Goal: Task Accomplishment & Management: Complete application form

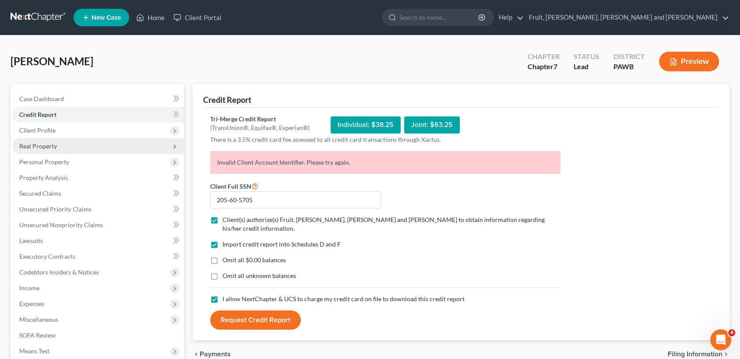
click at [43, 147] on span "Real Property" at bounding box center [38, 145] width 38 height 7
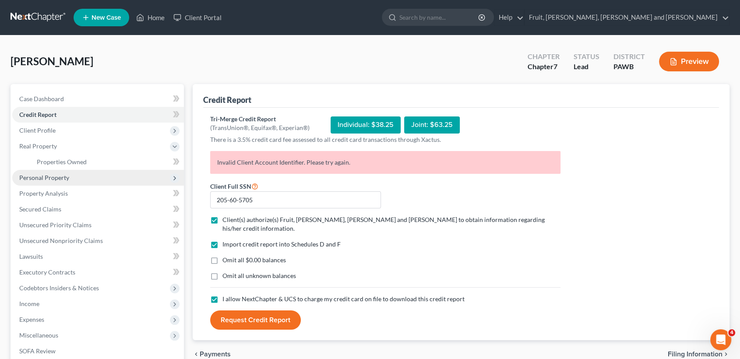
click at [53, 175] on span "Personal Property" at bounding box center [44, 177] width 50 height 7
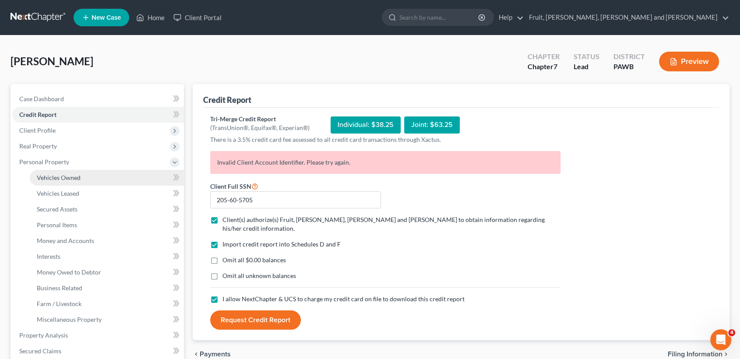
click at [64, 176] on span "Vehicles Owned" at bounding box center [59, 177] width 44 height 7
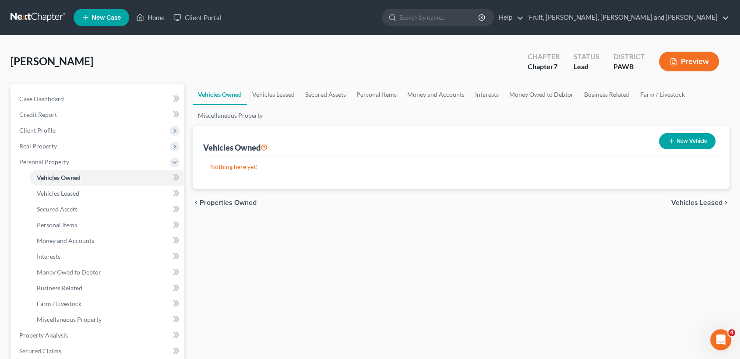
click at [692, 143] on button "New Vehicle" at bounding box center [687, 141] width 56 height 16
select select "0"
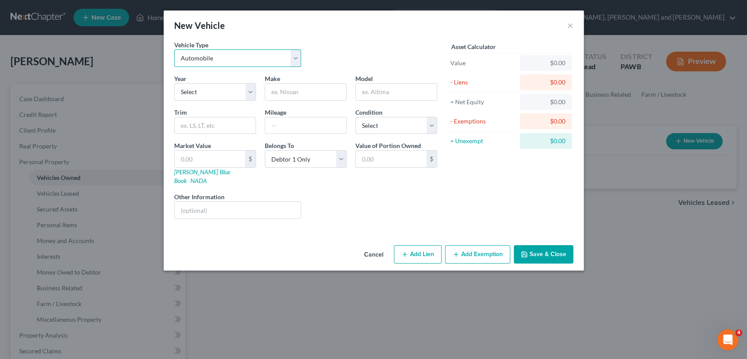
click at [298, 58] on select "Select Automobile Truck Trailer Watercraft Aircraft Motor Home Atv Other Vehicle" at bounding box center [237, 58] width 127 height 18
select select "1"
click at [174, 49] on select "Select Automobile Truck Trailer Watercraft Aircraft Motor Home Atv Other Vehicle" at bounding box center [237, 58] width 127 height 18
click at [211, 91] on select "Select 2026 2025 2024 2023 2022 2021 2020 2019 2018 2017 2016 2015 2014 2013 20…" at bounding box center [215, 92] width 82 height 18
select select "12"
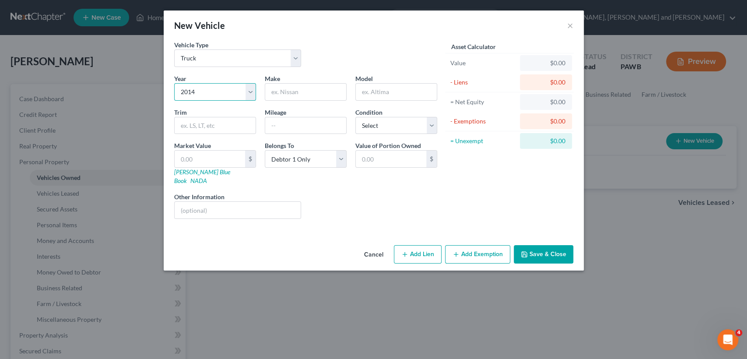
click at [174, 83] on select "Select 2026 2025 2024 2023 2022 2021 2020 2019 2018 2017 2016 2015 2014 2013 20…" at bounding box center [215, 92] width 82 height 18
click at [289, 92] on input "text" at bounding box center [305, 92] width 81 height 17
type input "Ford"
click at [379, 93] on input "text" at bounding box center [396, 92] width 81 height 17
type input "F150"
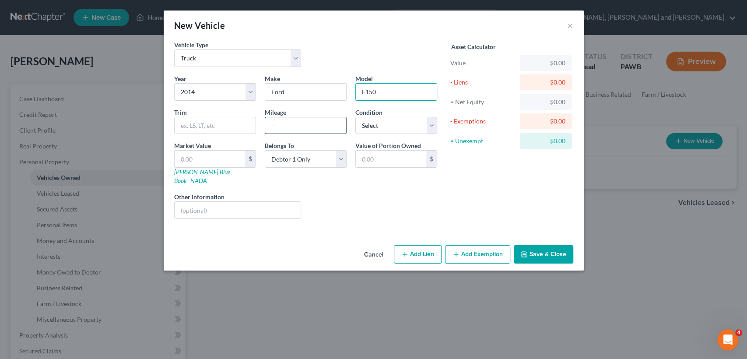
click at [300, 125] on input "text" at bounding box center [305, 125] width 81 height 17
type input "80000"
click at [340, 192] on div "Liens Select" at bounding box center [373, 205] width 136 height 27
click at [376, 128] on select "Select Excellent Very Good Good Fair Poor" at bounding box center [396, 126] width 82 height 18
select select "3"
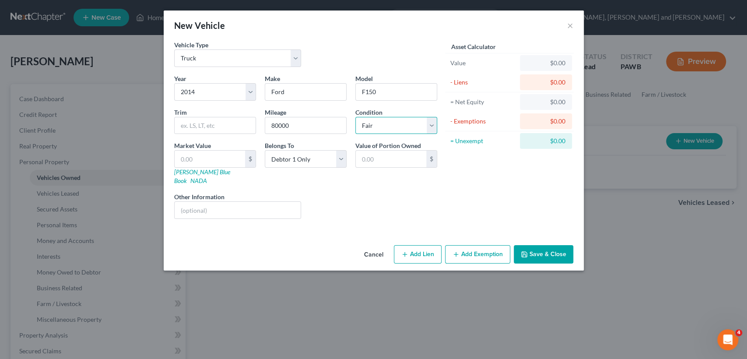
click at [355, 117] on select "Select Excellent Very Good Good Fair Poor" at bounding box center [396, 126] width 82 height 18
click at [224, 158] on input "text" at bounding box center [210, 159] width 70 height 17
type input "1"
type input "1.00"
type input "12"
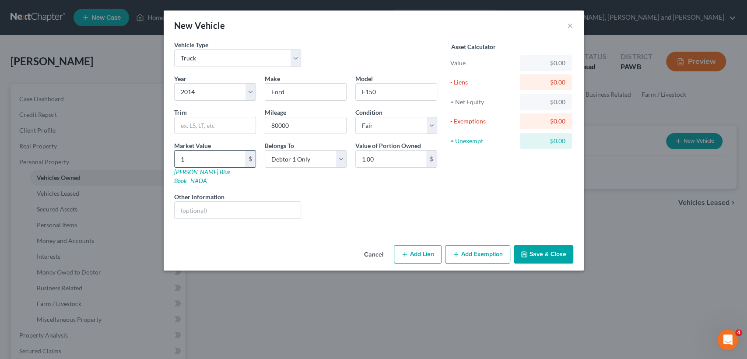
type input "12.00"
type input "125"
type input "125.00"
type input "1253"
type input "1,253.00"
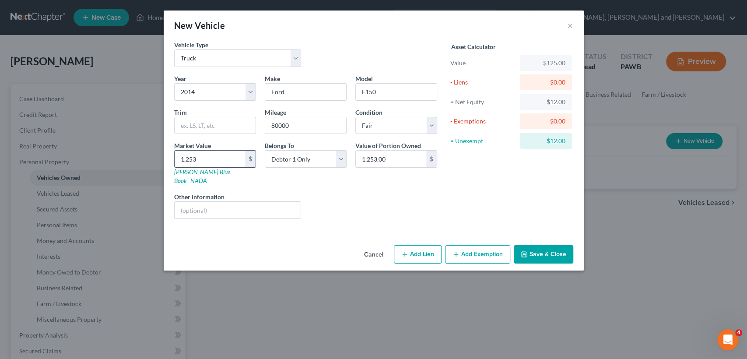
type input "1,2530"
type input "12,530.00"
click at [383, 202] on div "Liens Select" at bounding box center [373, 205] width 136 height 27
click at [472, 245] on button "Add Exemption" at bounding box center [477, 254] width 65 height 18
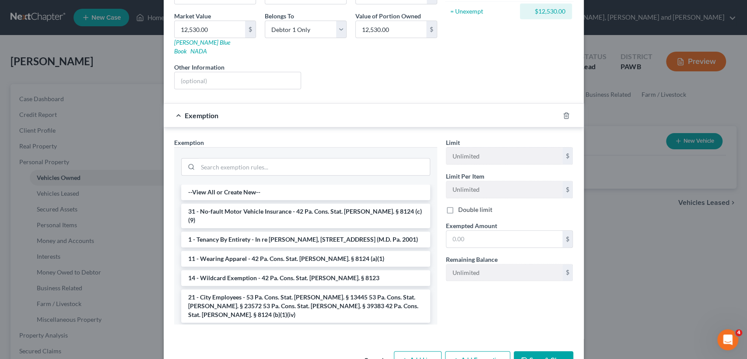
scroll to position [148, 0]
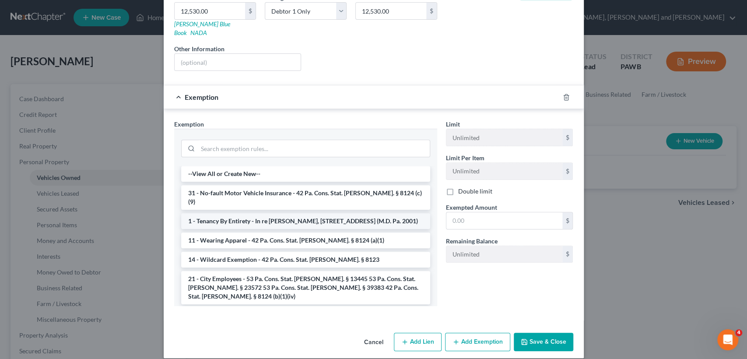
click at [272, 213] on li "1 - Tenancy By Entirety - In re [PERSON_NAME], [STREET_ADDRESS] (M.D. Pa. 2001)" at bounding box center [305, 221] width 249 height 16
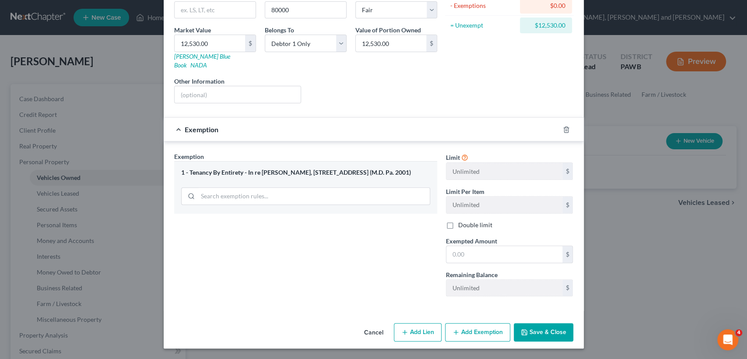
scroll to position [105, 0]
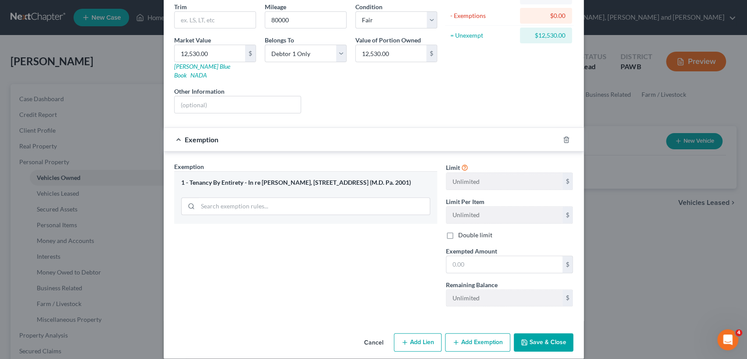
click at [286, 179] on div "1 - Tenancy By Entirety - In re [PERSON_NAME], [STREET_ADDRESS] (M.D. Pa. 2001)" at bounding box center [305, 183] width 249 height 8
click at [203, 135] on span "Exemption" at bounding box center [202, 139] width 34 height 8
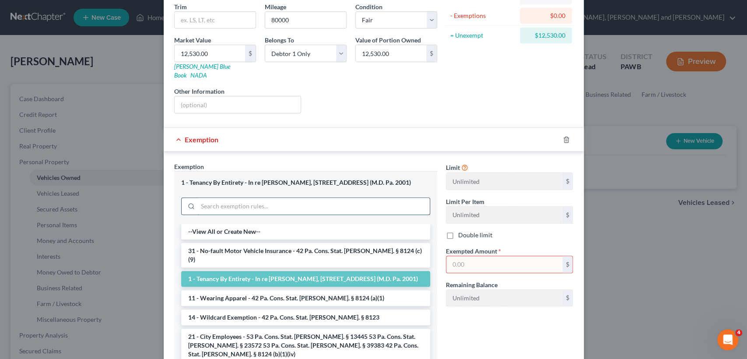
click at [207, 197] on div "1 - Tenancy By Entirety - In re [PERSON_NAME], [STREET_ADDRESS] (M.D. Pa. 2001)…" at bounding box center [305, 267] width 263 height 192
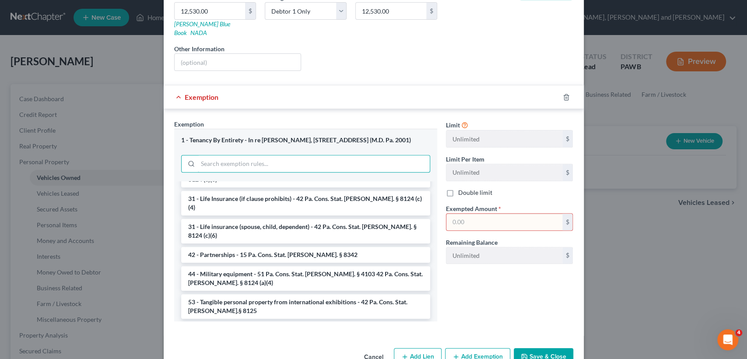
scroll to position [567, 0]
click at [271, 321] on li "53 - Common carrier property in transit - 42 Pa. Cons. Stat. [PERSON_NAME]. § 8…" at bounding box center [305, 329] width 249 height 16
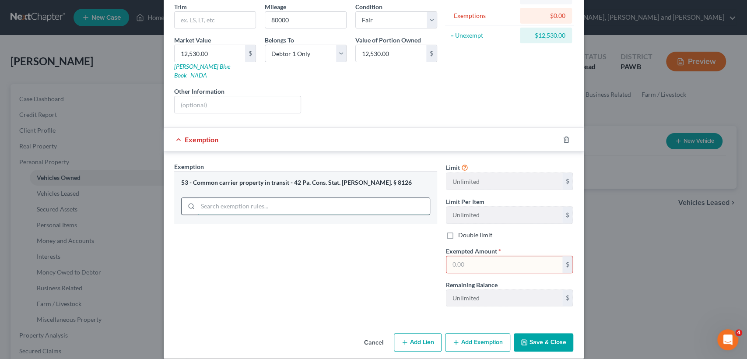
click at [250, 197] on div "53 - Common carrier property in transit - 42 Pa. Cons. Stat. [PERSON_NAME]. § 8…" at bounding box center [305, 197] width 263 height 52
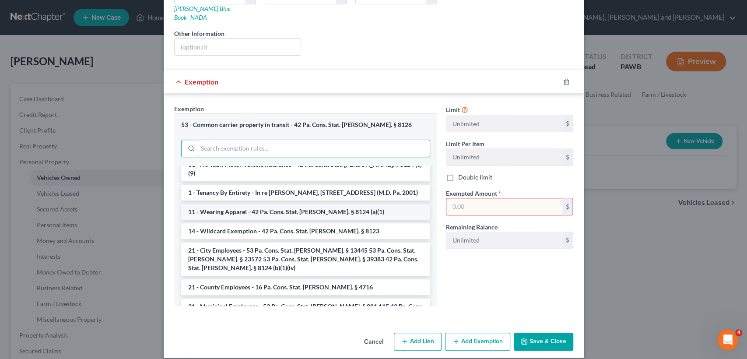
scroll to position [49, 0]
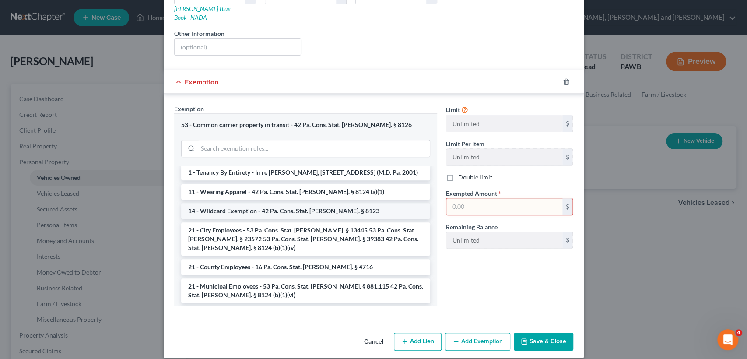
click at [319, 203] on li "14 - Wildcard Exemption - 42 Pa. Cons. Stat. [PERSON_NAME]. § 8123" at bounding box center [305, 211] width 249 height 16
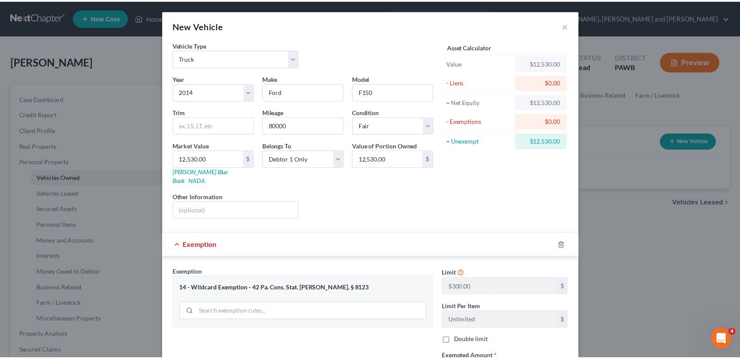
scroll to position [105, 0]
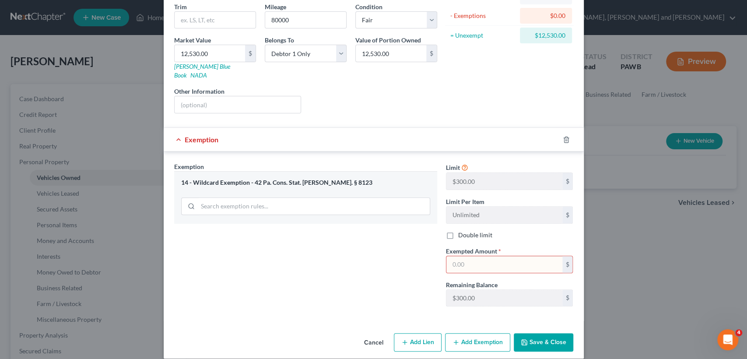
click at [535, 333] on button "Save & Close" at bounding box center [544, 342] width 60 height 18
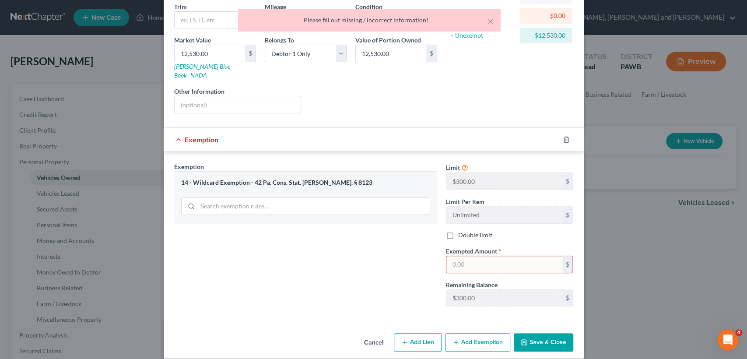
click at [482, 256] on input "text" at bounding box center [504, 264] width 116 height 17
type input "300.00"
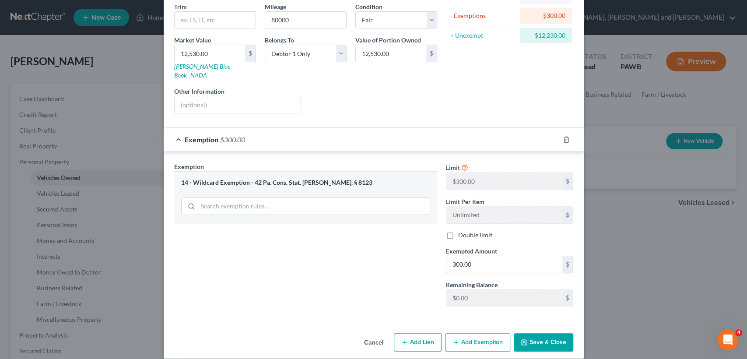
click at [380, 267] on div "Exemption Set must be selected for CA. Exemption * 14 - Wildcard Exemption - 42…" at bounding box center [306, 237] width 272 height 151
click at [537, 334] on button "Save & Close" at bounding box center [544, 342] width 60 height 18
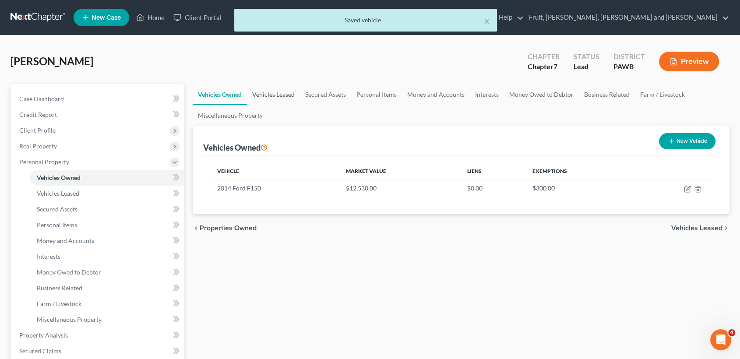
click at [266, 98] on link "Vehicles Leased" at bounding box center [273, 94] width 53 height 21
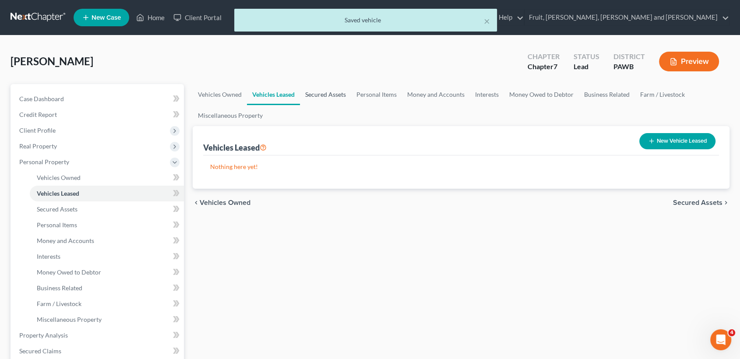
click at [323, 97] on link "Secured Assets" at bounding box center [325, 94] width 51 height 21
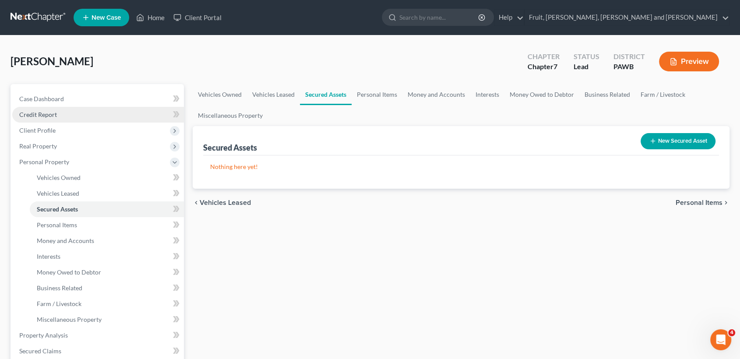
click at [45, 114] on span "Credit Report" at bounding box center [38, 114] width 38 height 7
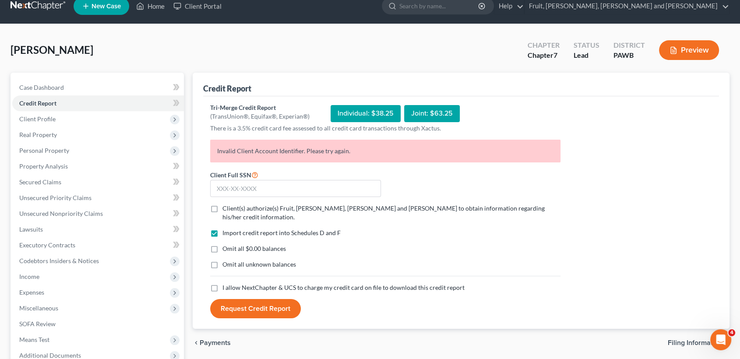
scroll to position [9, 0]
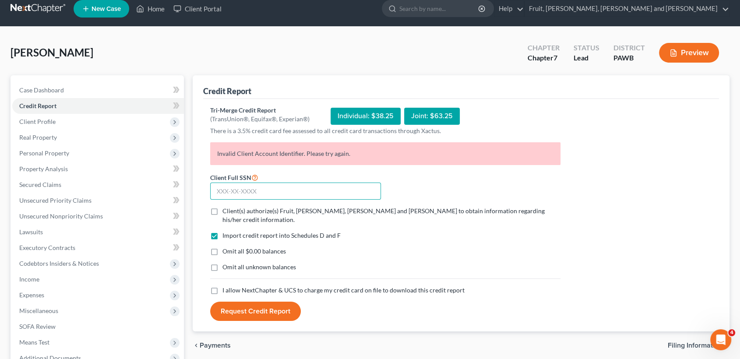
click at [280, 186] on input "text" at bounding box center [295, 191] width 171 height 18
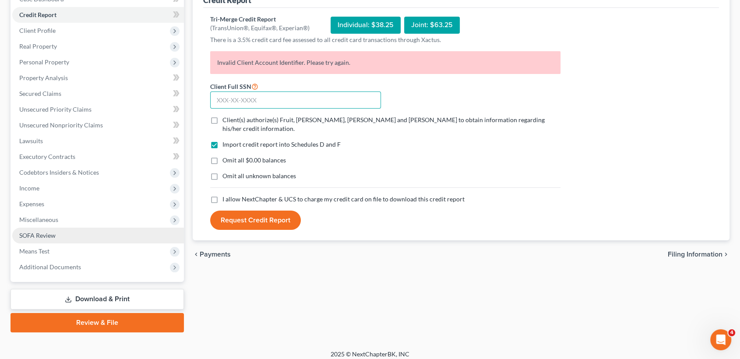
scroll to position [106, 0]
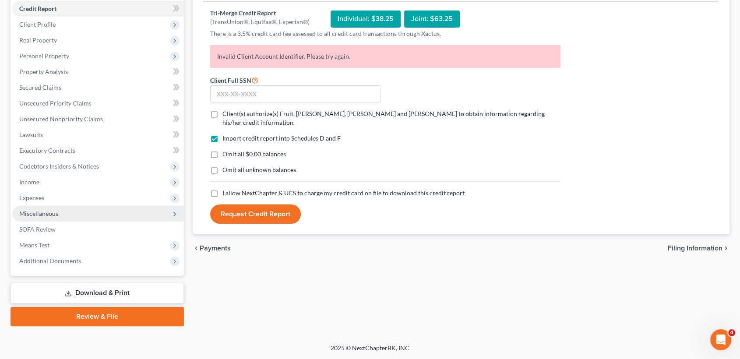
click at [30, 213] on span "Miscellaneous" at bounding box center [38, 213] width 39 height 7
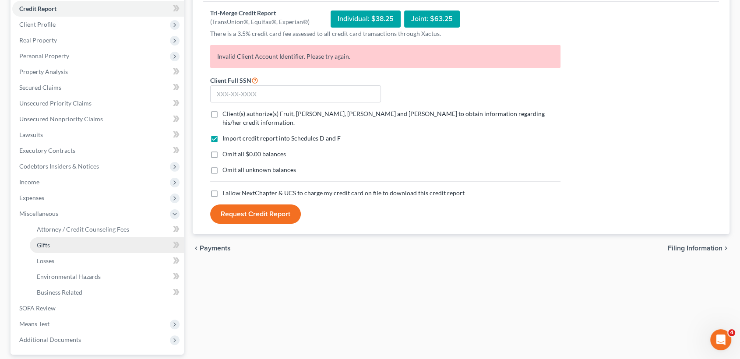
click at [41, 241] on span "Gifts" at bounding box center [43, 244] width 13 height 7
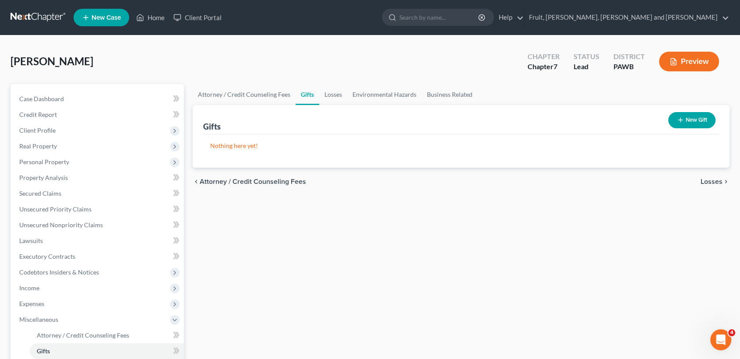
click at [688, 119] on button "New Gift" at bounding box center [691, 120] width 47 height 16
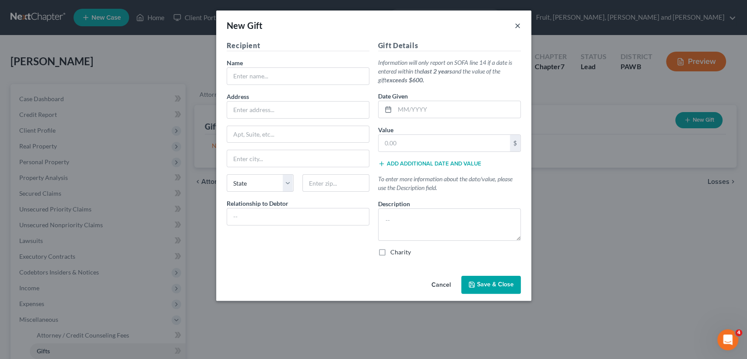
click at [519, 26] on button "×" at bounding box center [518, 25] width 6 height 11
